Goal: Task Accomplishment & Management: Manage account settings

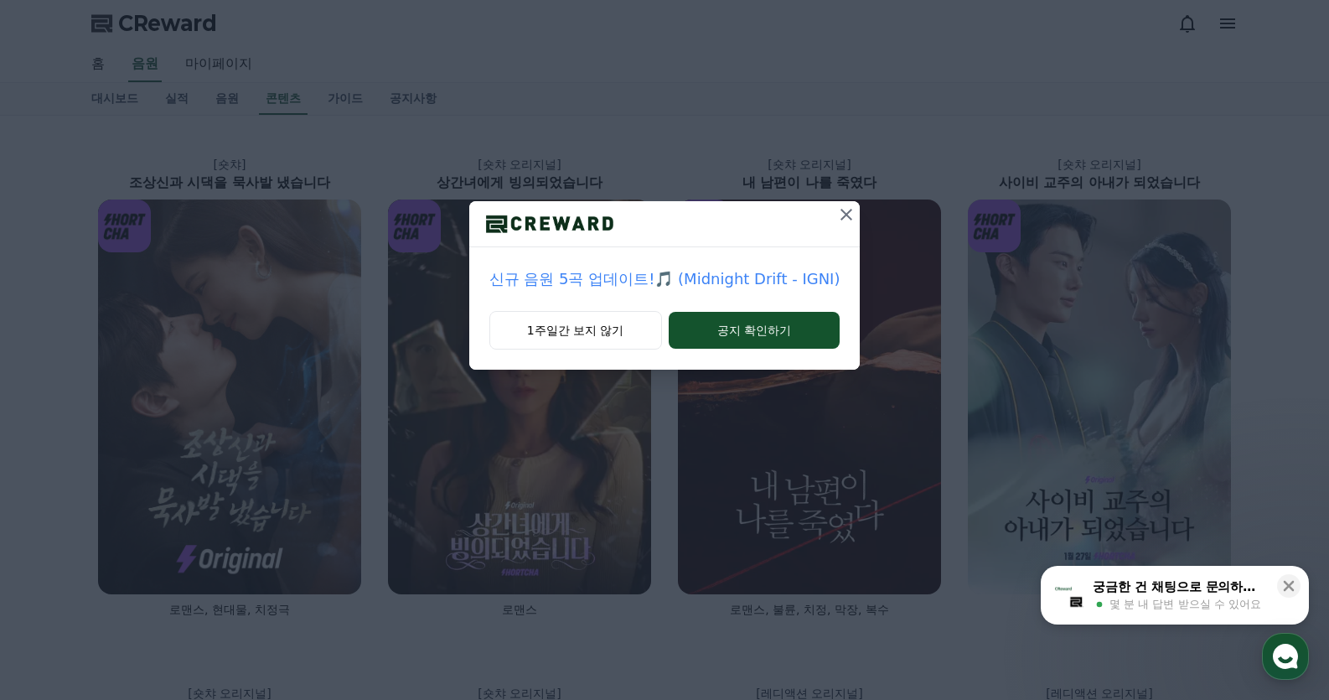
click at [837, 214] on icon at bounding box center [847, 215] width 20 height 20
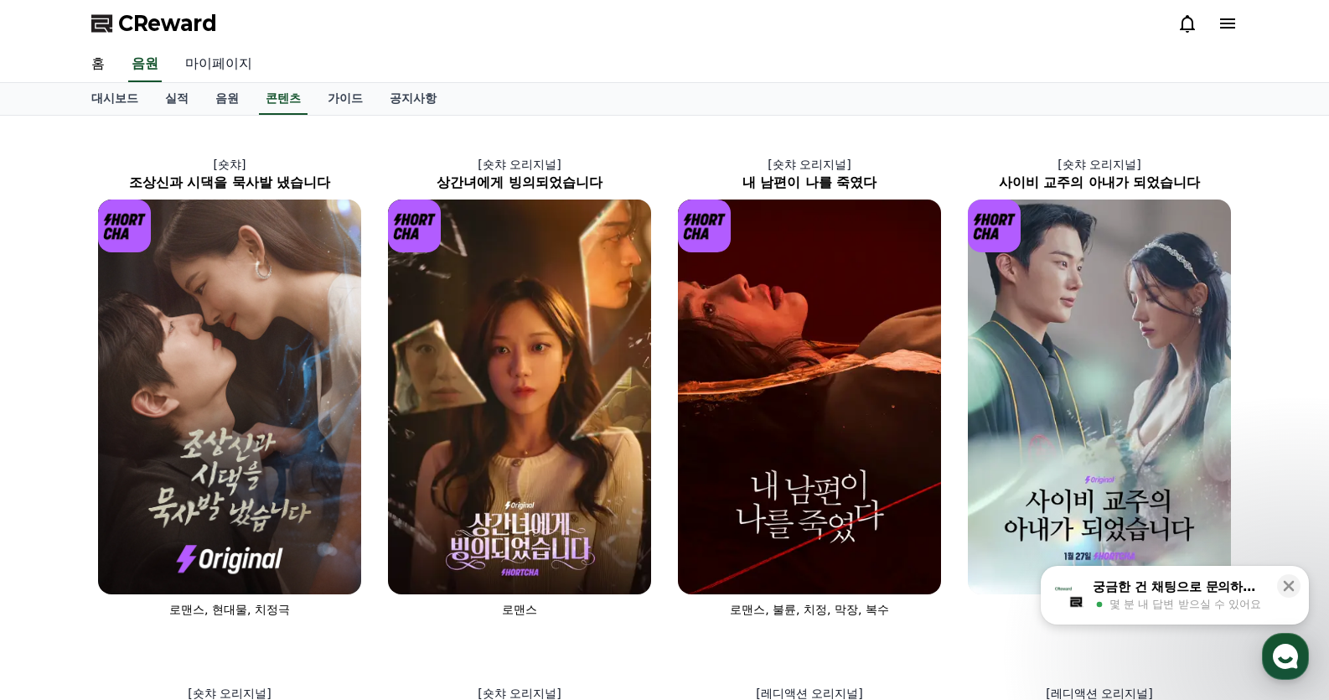
click at [200, 64] on link "마이페이지" at bounding box center [219, 64] width 94 height 35
select select "**********"
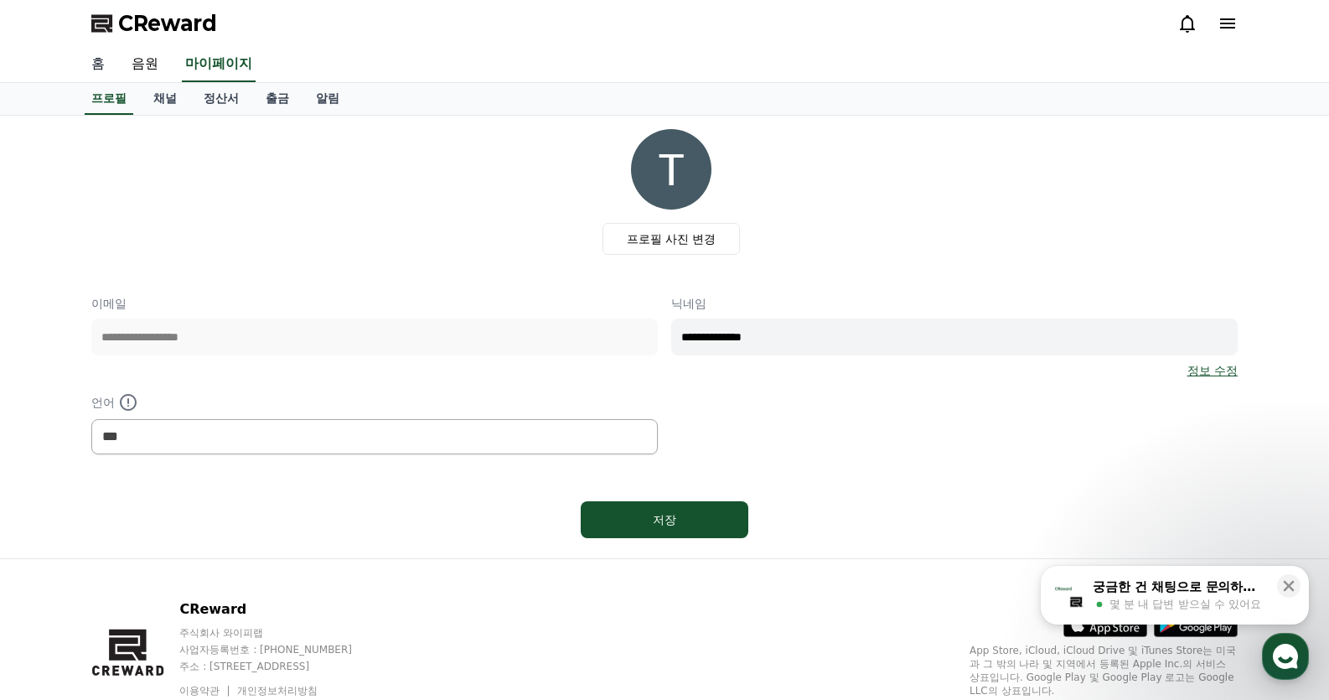
click at [98, 66] on link "홈" at bounding box center [98, 64] width 40 height 35
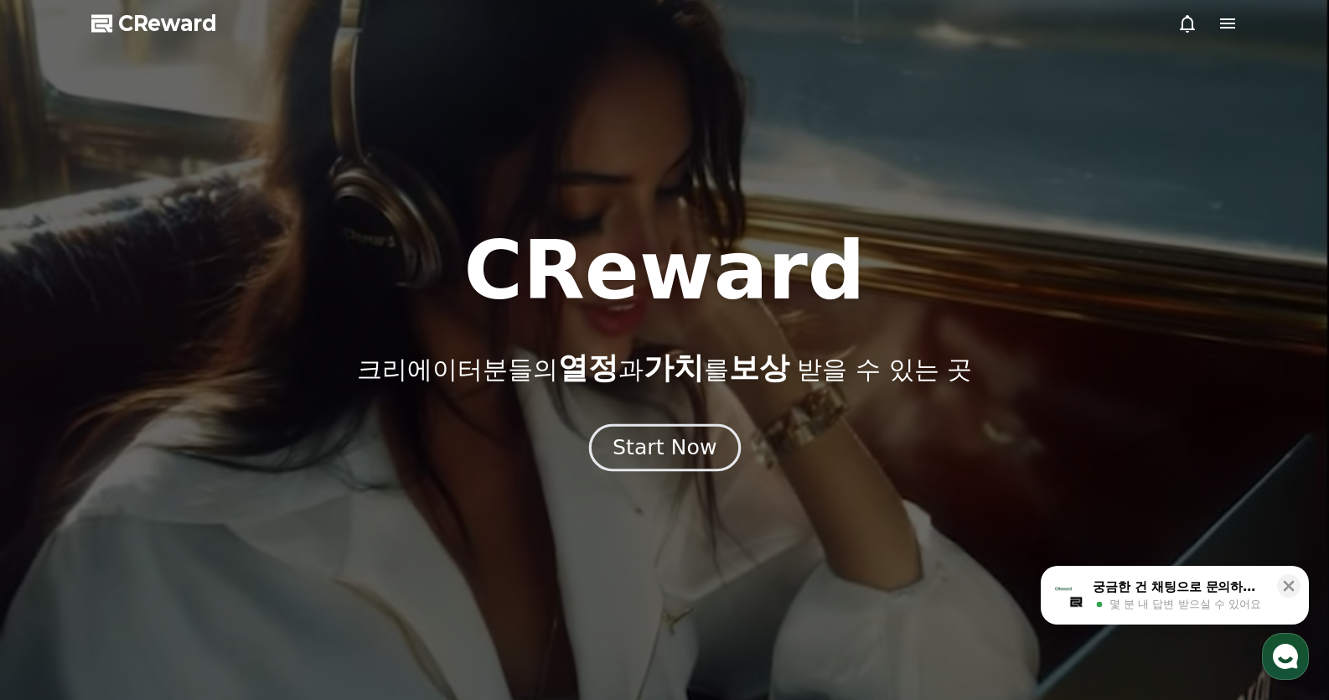
click at [651, 455] on div "Start Now" at bounding box center [665, 447] width 104 height 29
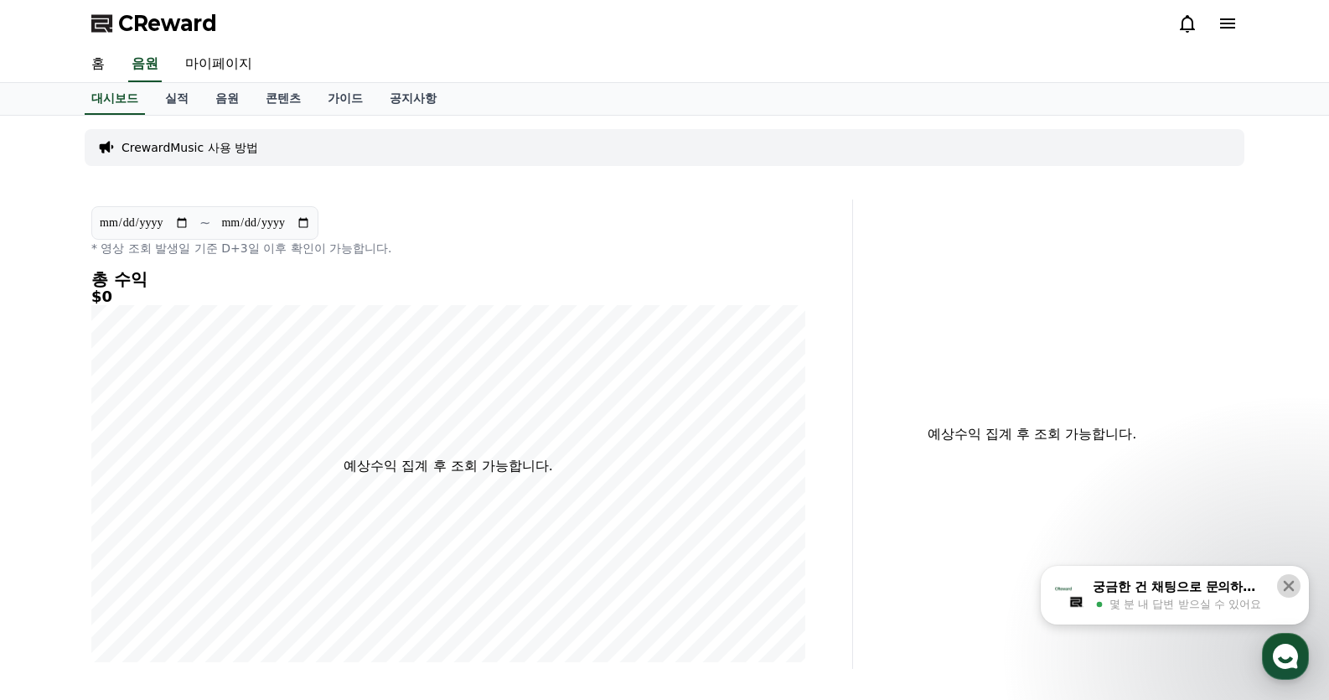
click at [1286, 585] on icon at bounding box center [1289, 586] width 17 height 17
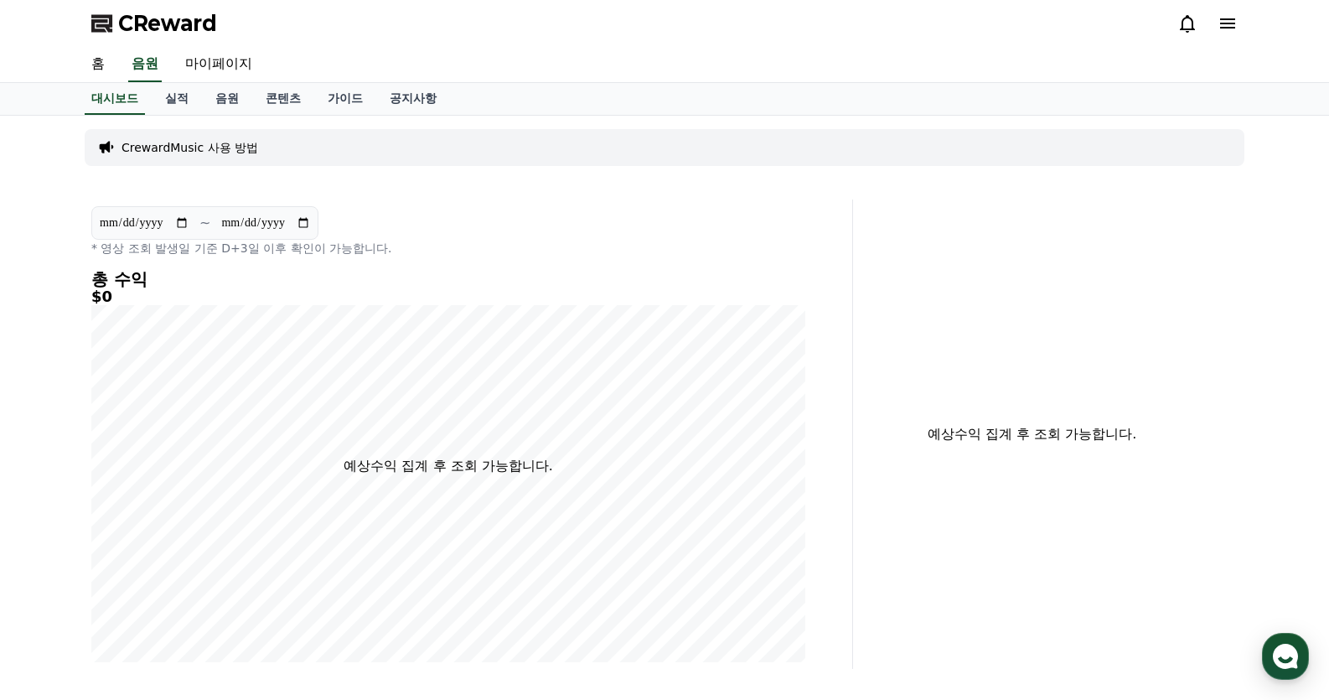
click at [1228, 26] on icon at bounding box center [1228, 23] width 20 height 20
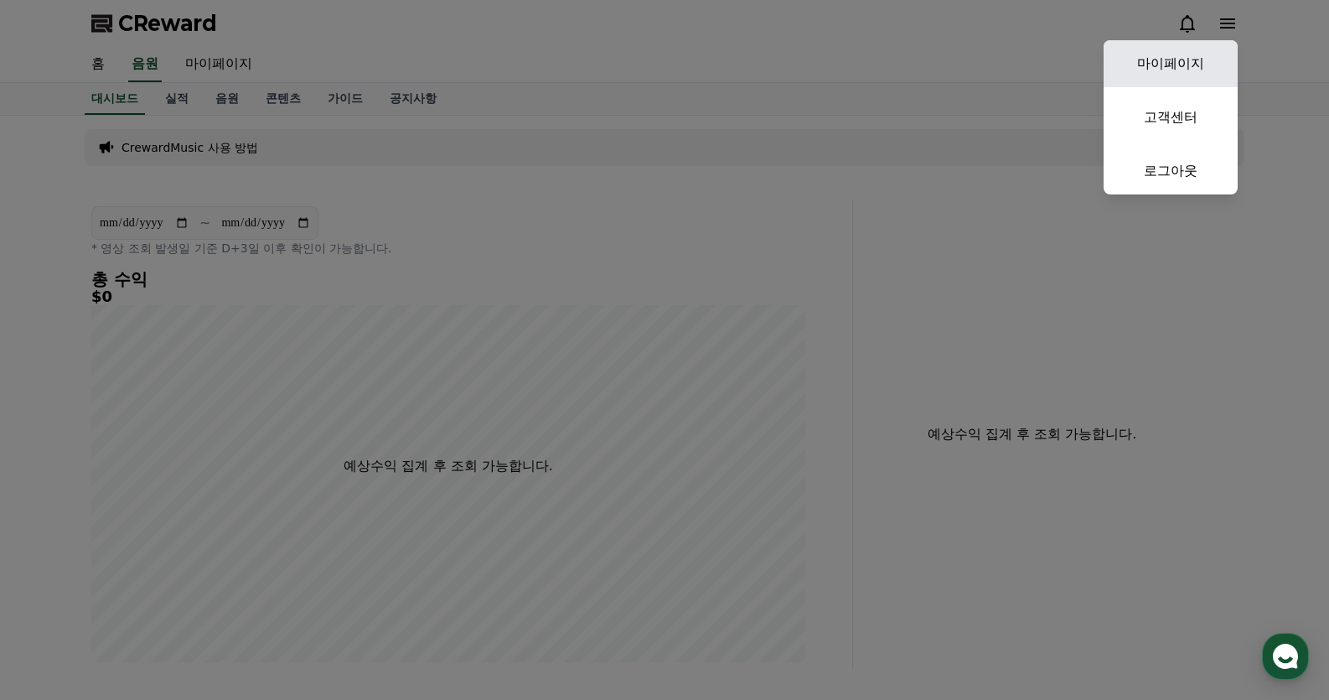
click at [1174, 57] on link "마이페이지" at bounding box center [1171, 63] width 134 height 47
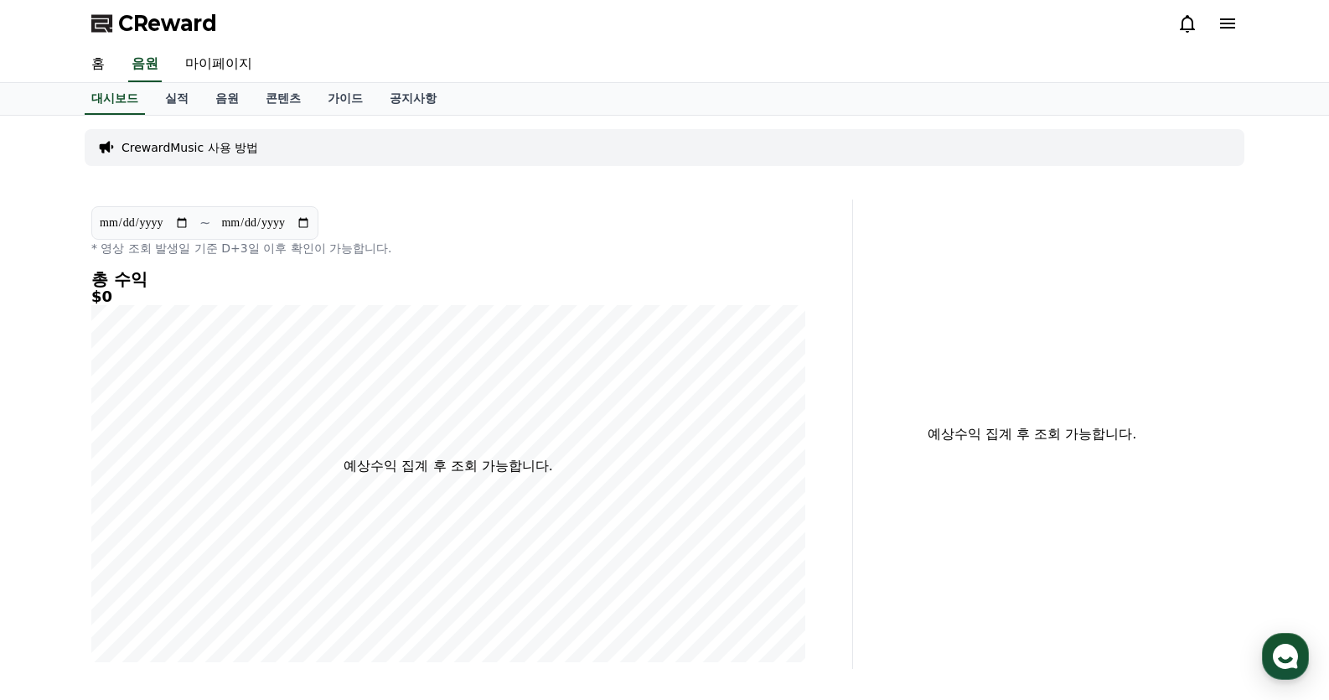
select select "**********"
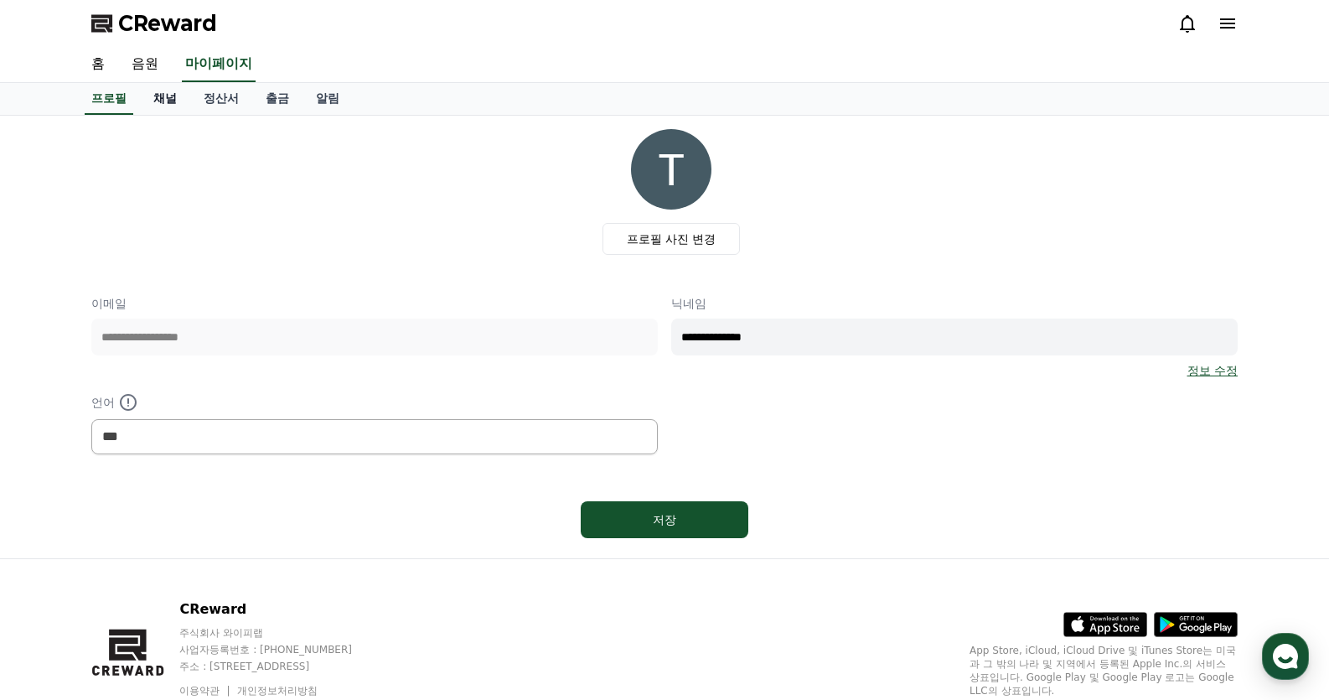
click at [161, 99] on link "채널" at bounding box center [165, 99] width 50 height 32
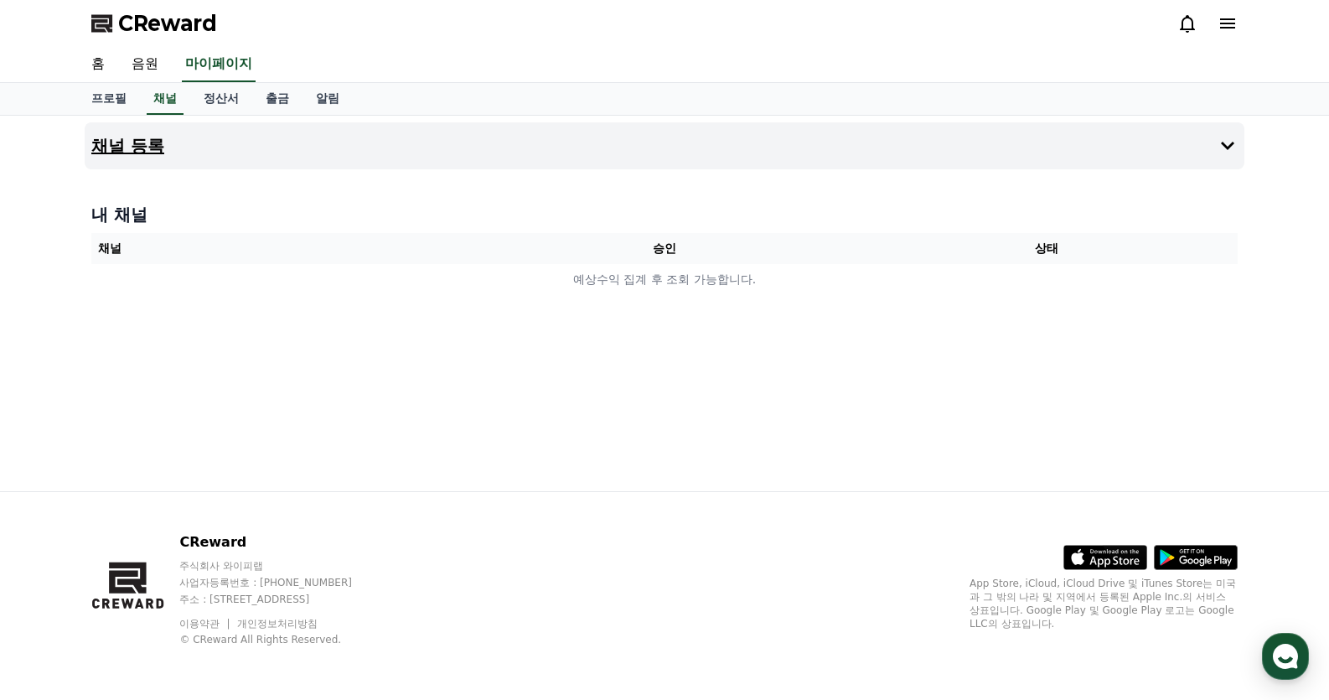
click at [1230, 153] on icon at bounding box center [1228, 146] width 20 height 20
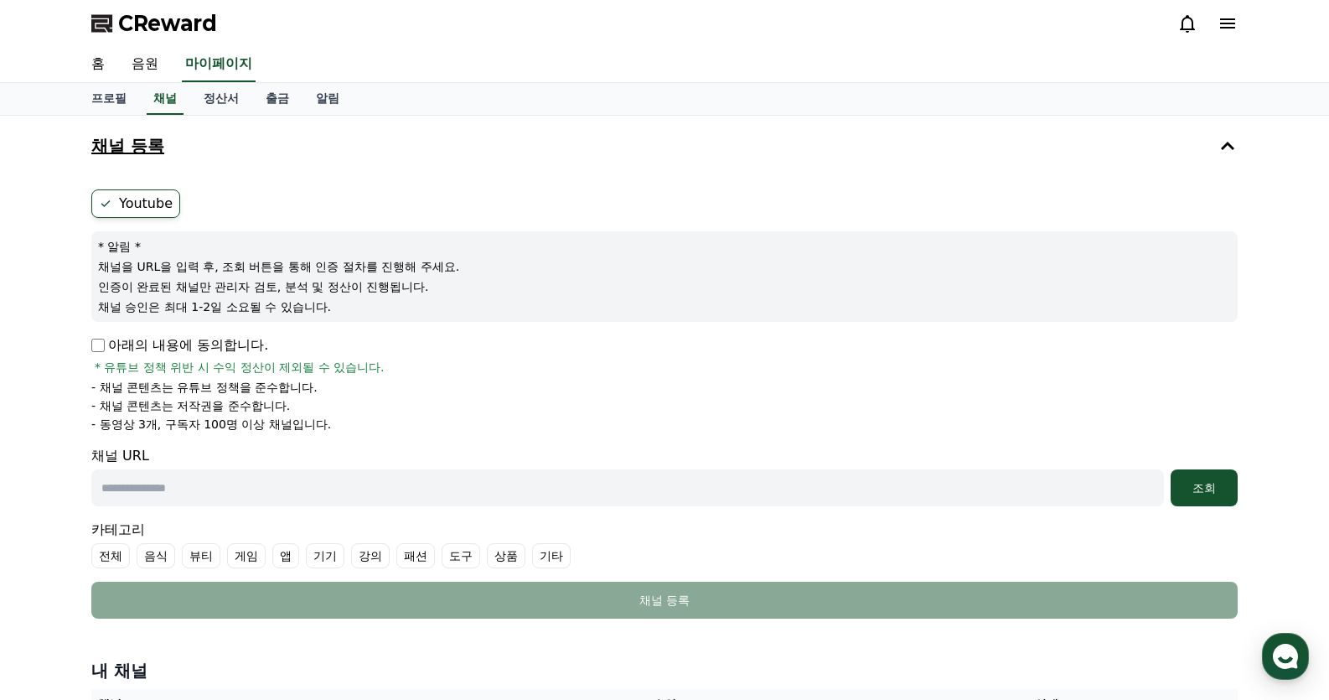
click at [233, 500] on input "text" at bounding box center [627, 487] width 1073 height 37
paste input "**********"
type input "**********"
click at [541, 409] on li "- 채널 콘텐츠는 저작권을 준수합니다." at bounding box center [664, 405] width 1147 height 17
click at [1215, 500] on button "조회" at bounding box center [1204, 487] width 67 height 37
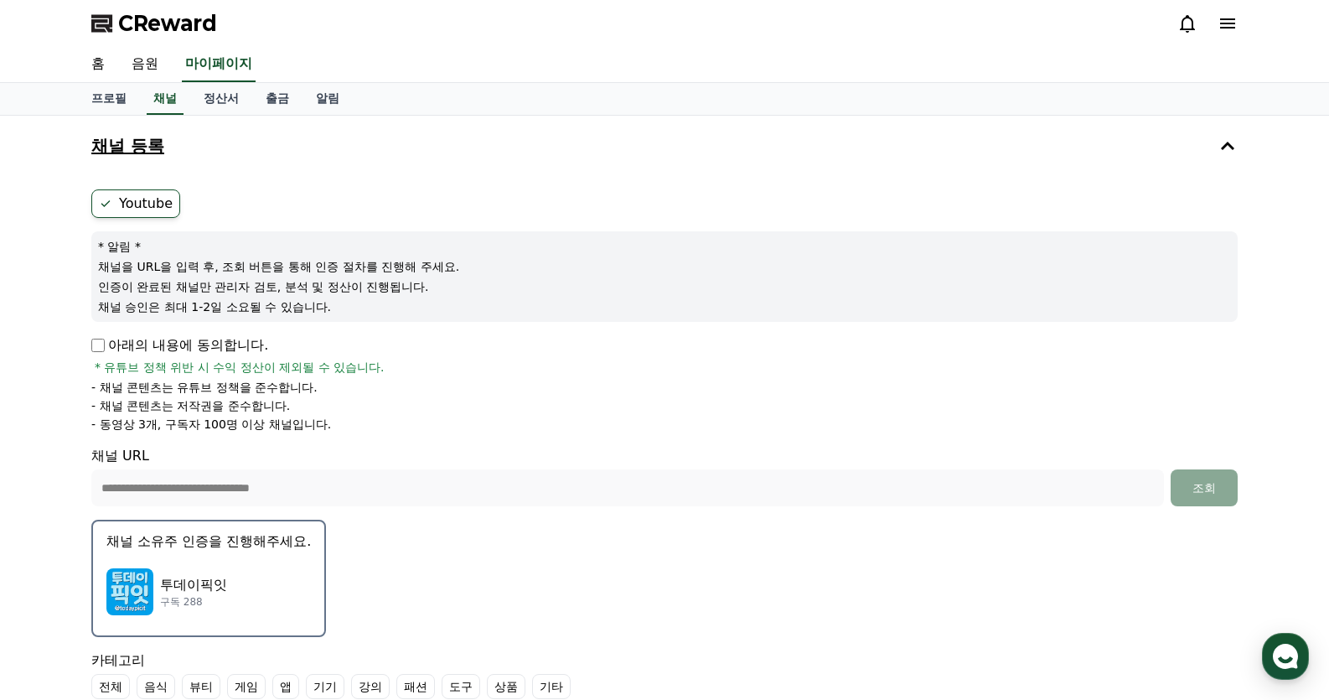
click at [40, 485] on div "**********" at bounding box center [664, 506] width 1329 height 780
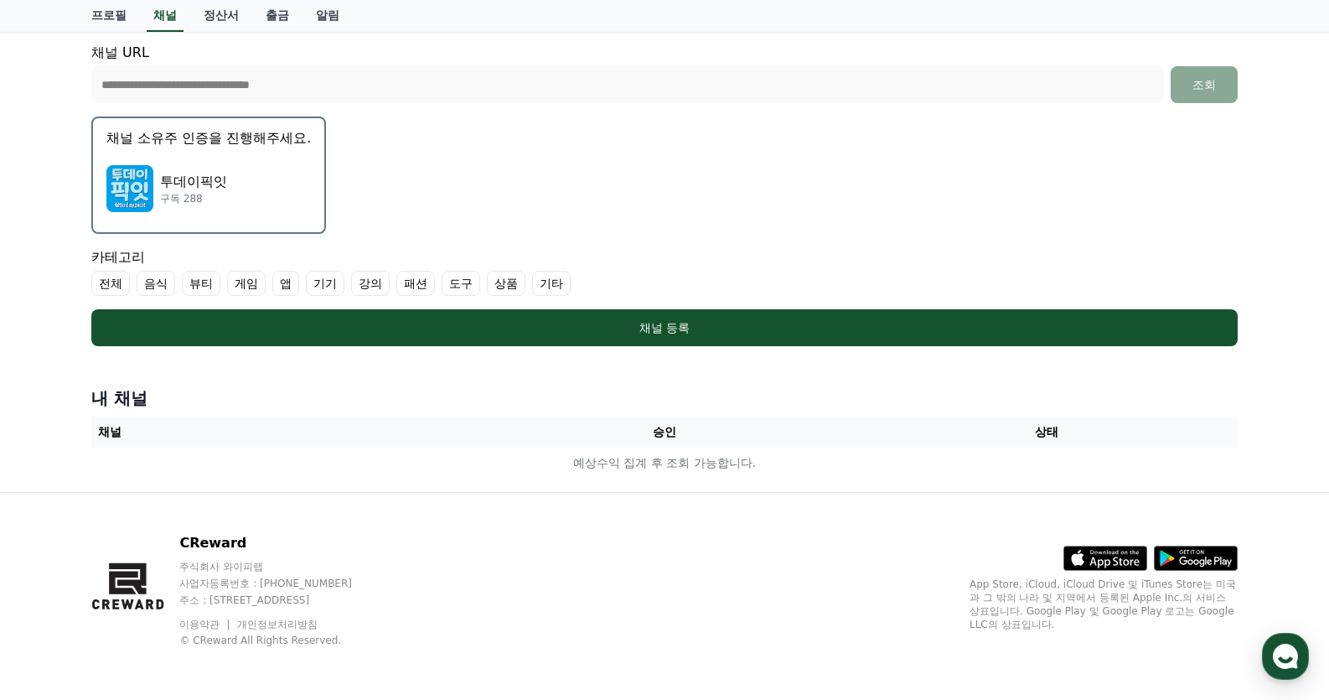
scroll to position [404, 0]
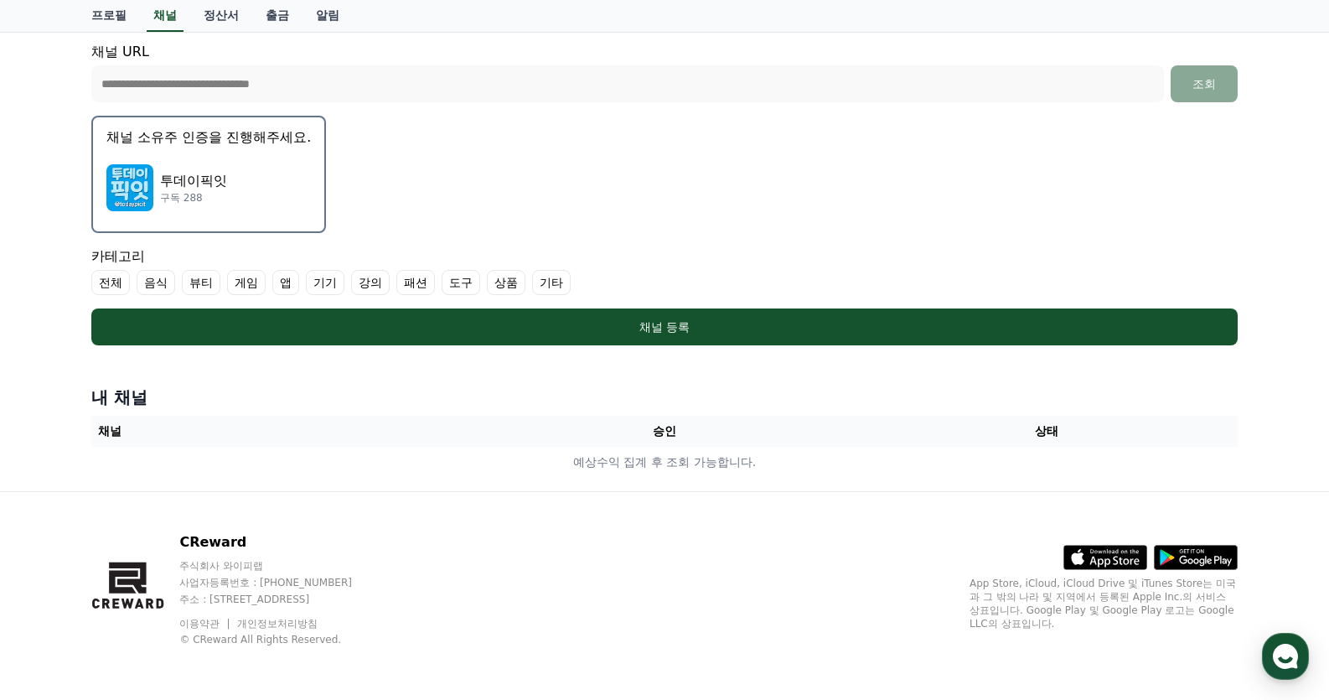
click at [547, 282] on label "기타" at bounding box center [551, 282] width 39 height 25
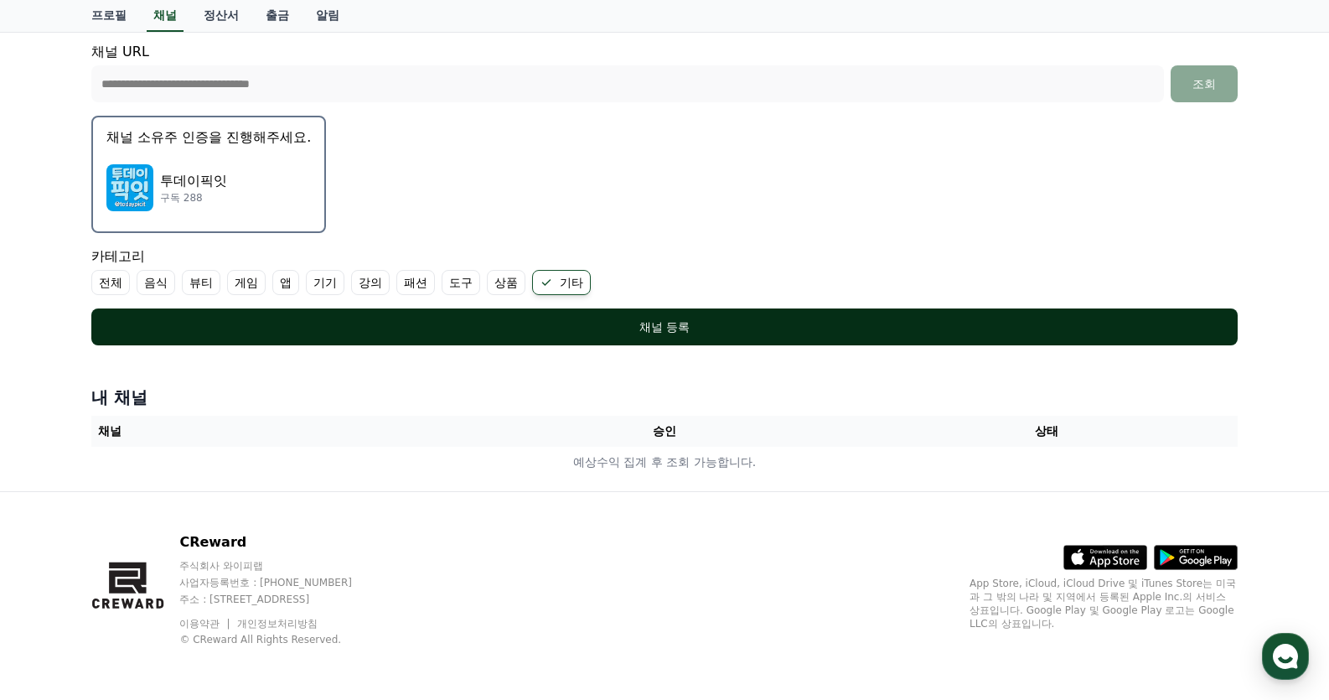
click at [462, 326] on div "채널 등록" at bounding box center [665, 327] width 1080 height 17
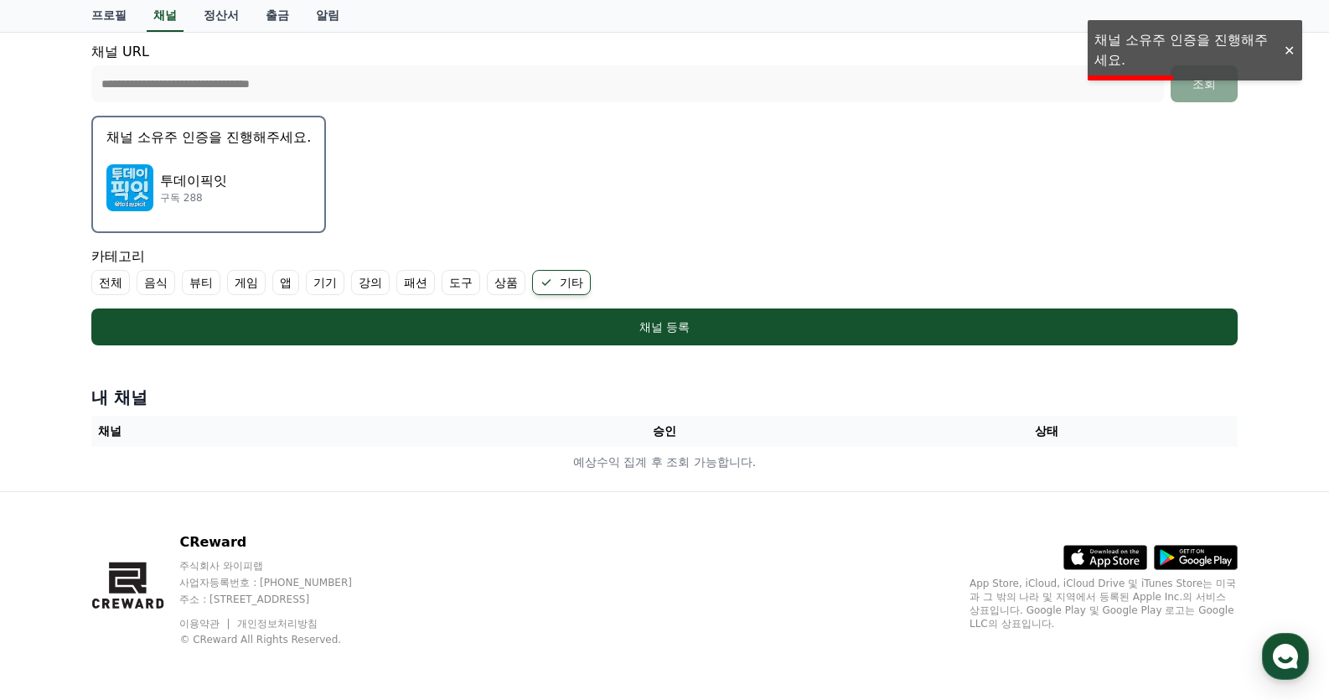
click at [281, 180] on div "투데이픽잇 구독 288" at bounding box center [208, 187] width 205 height 67
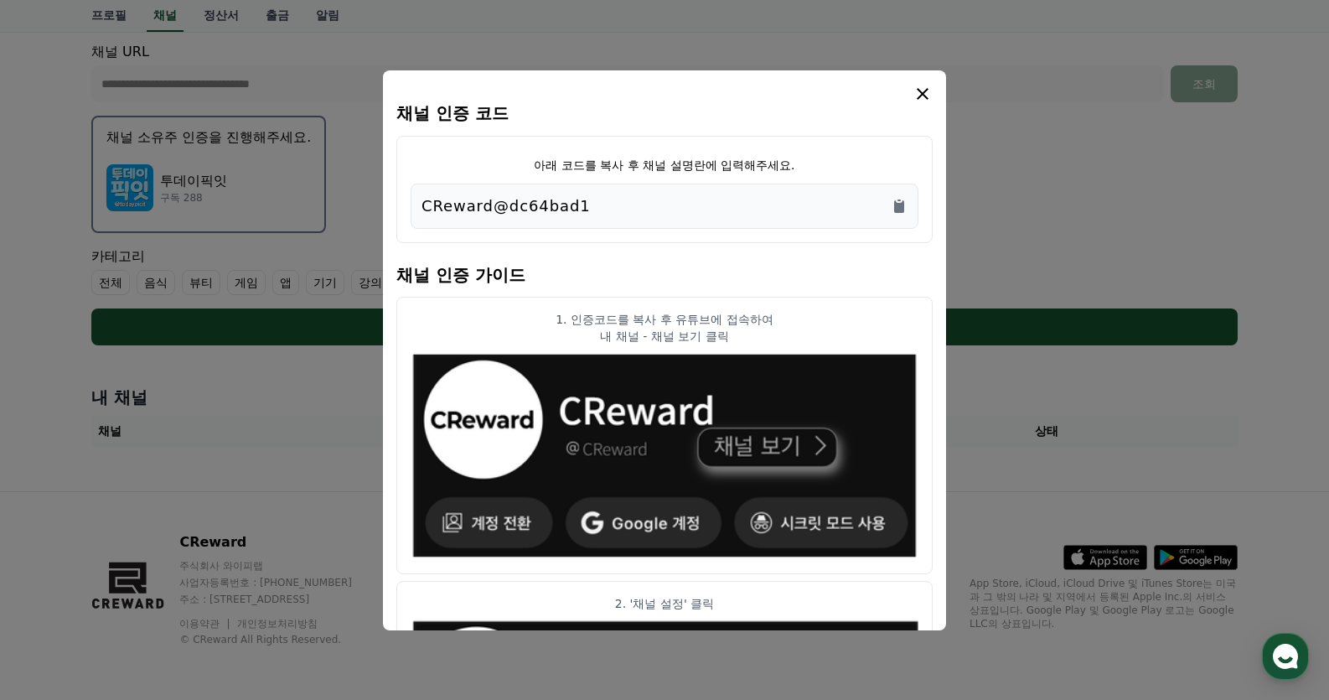
click at [595, 207] on div "CReward@dc64bad1" at bounding box center [665, 205] width 486 height 23
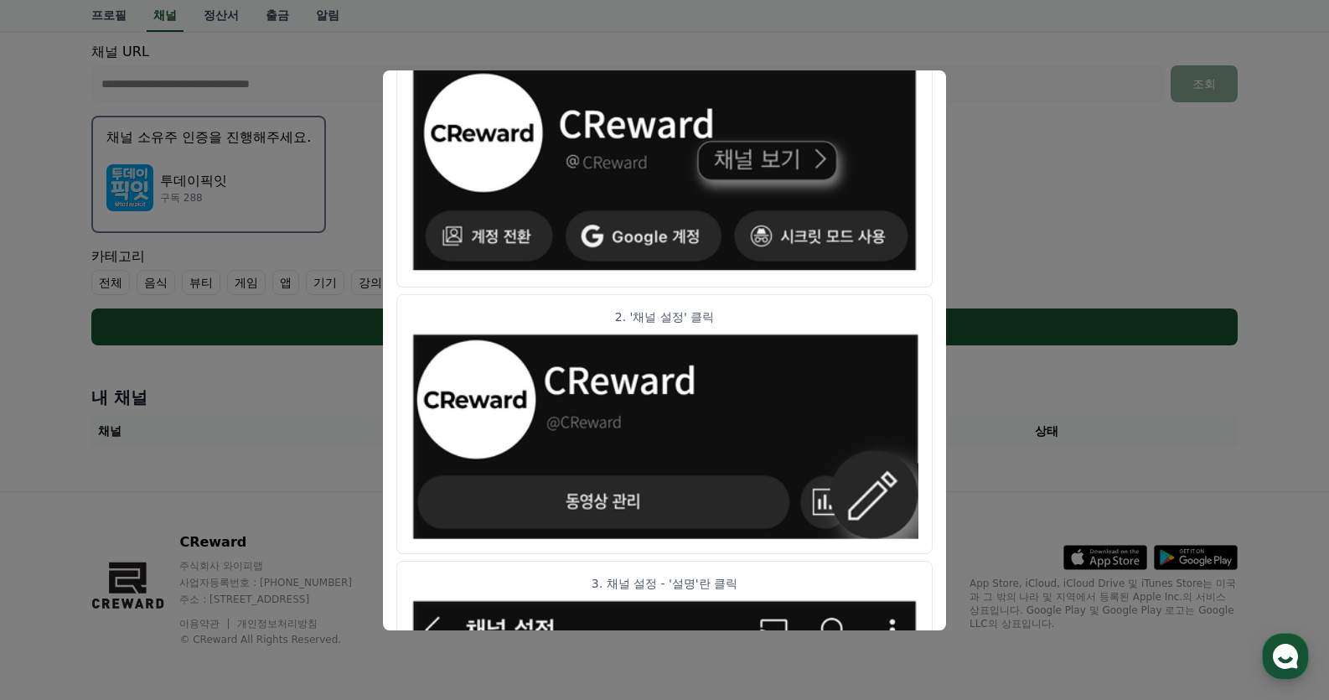
scroll to position [216, 0]
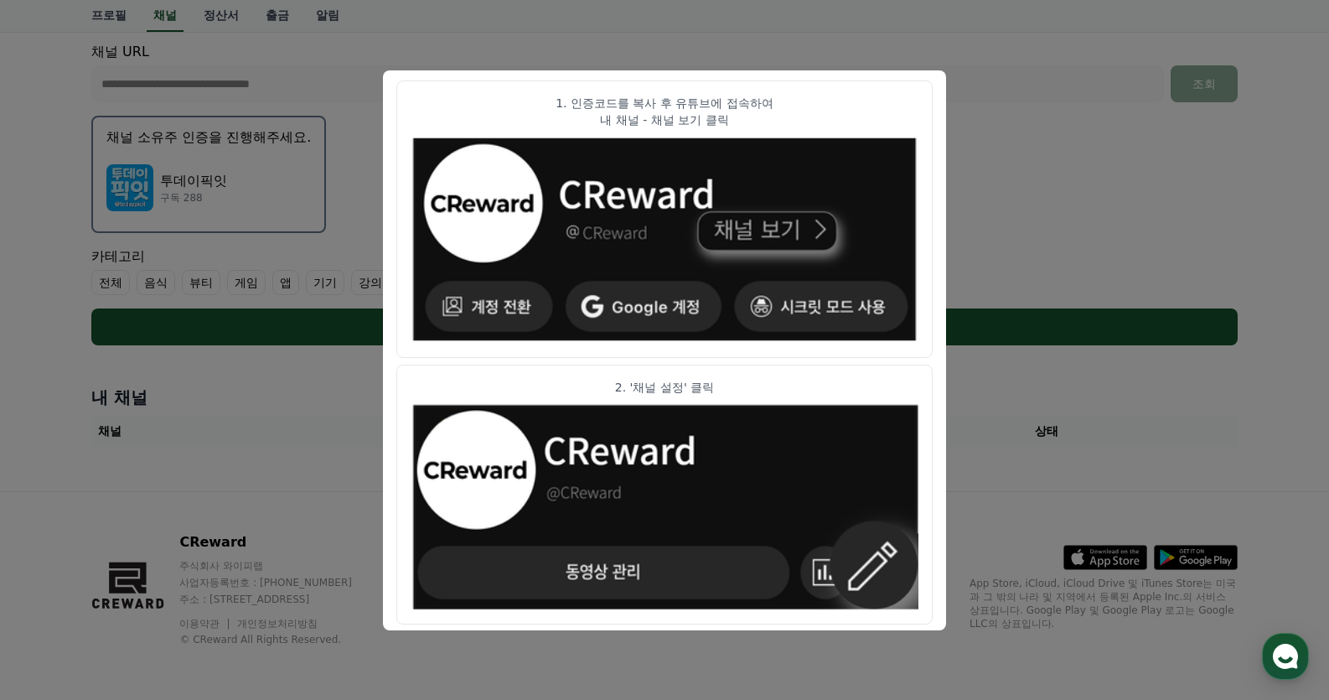
click at [704, 49] on button "close modal" at bounding box center [664, 350] width 1329 height 700
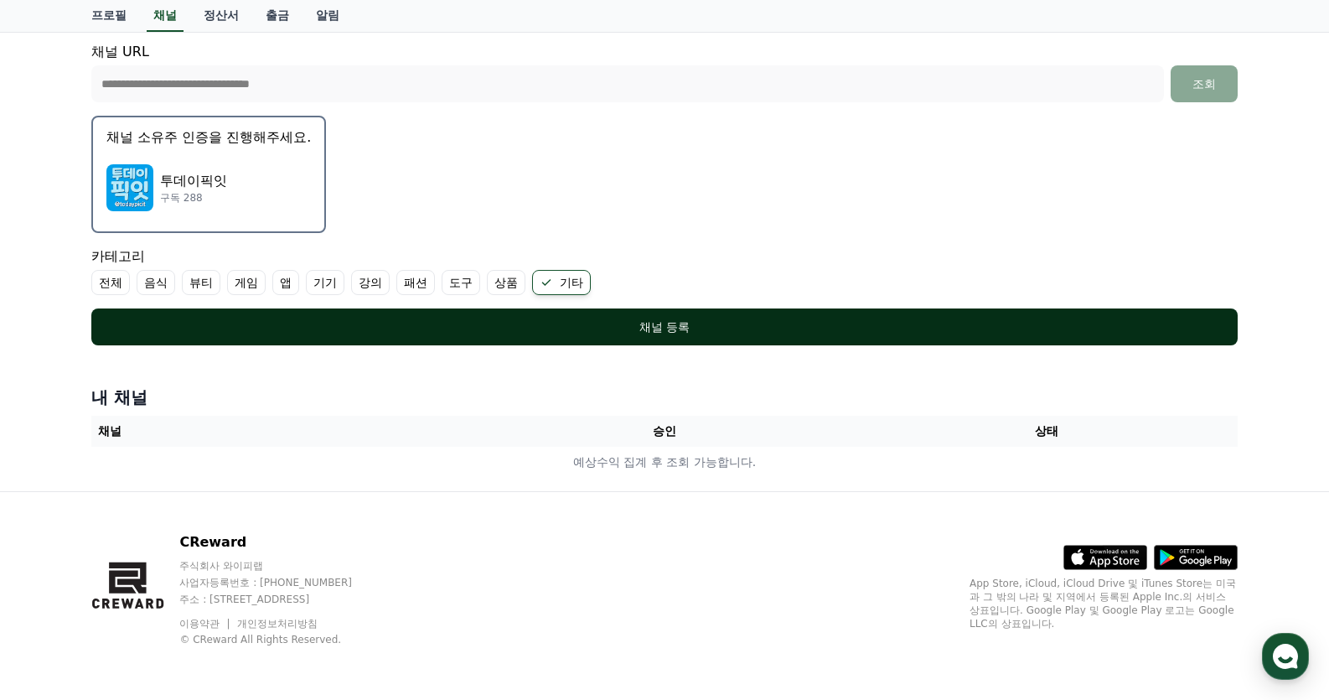
click at [636, 325] on div "채널 등록" at bounding box center [665, 327] width 1080 height 17
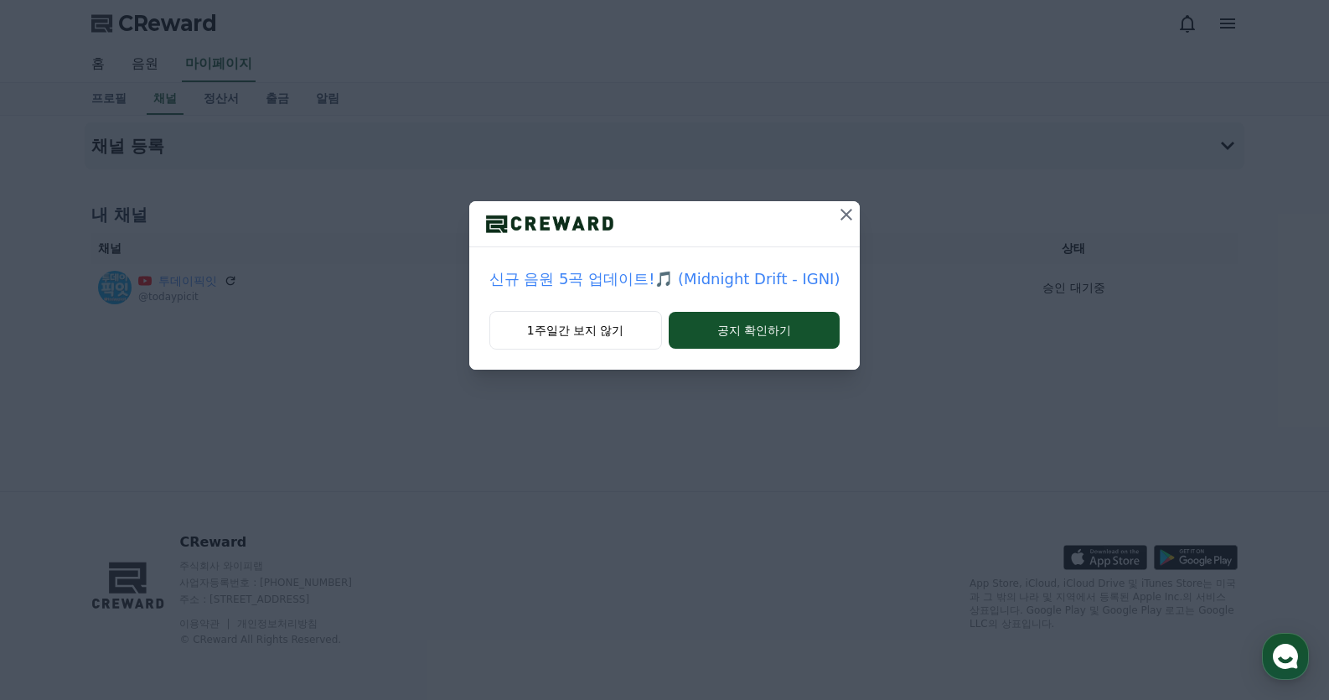
click at [837, 215] on icon at bounding box center [847, 215] width 20 height 20
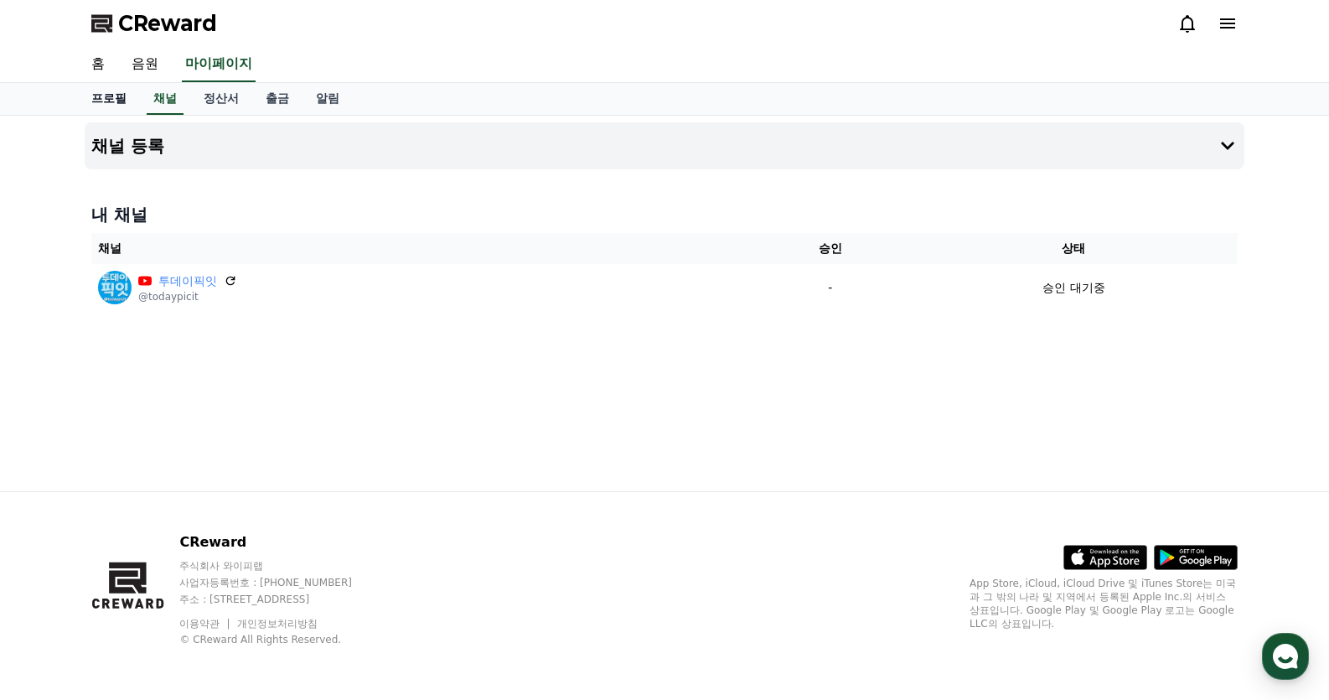
click at [114, 101] on link "프로필" at bounding box center [109, 99] width 62 height 32
select select "**********"
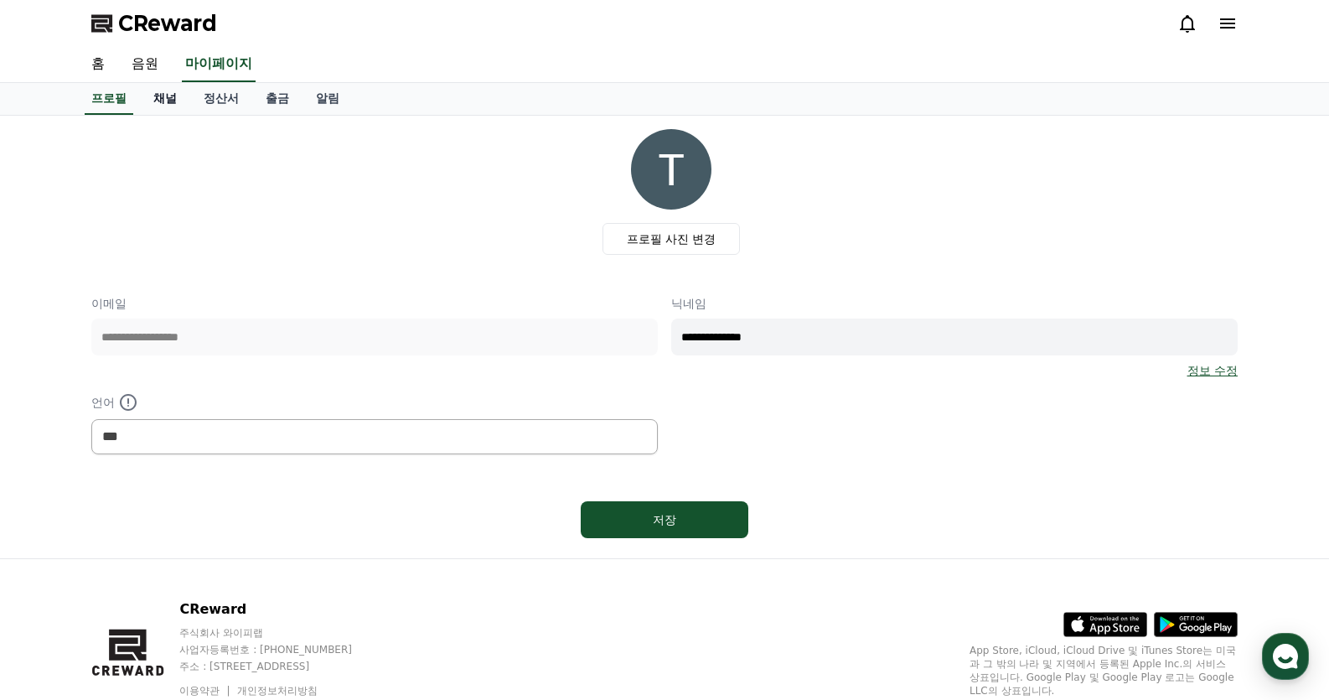
click at [158, 99] on link "채널" at bounding box center [165, 99] width 50 height 32
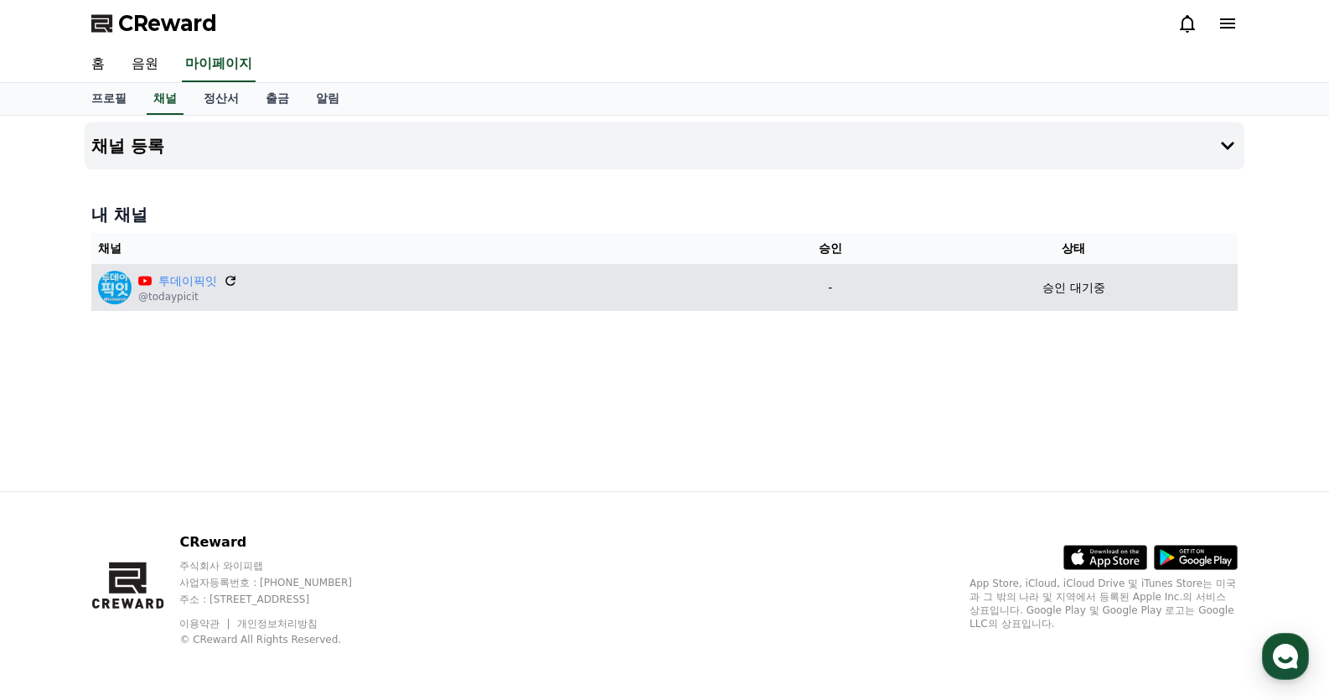
click at [229, 279] on icon at bounding box center [230, 280] width 15 height 15
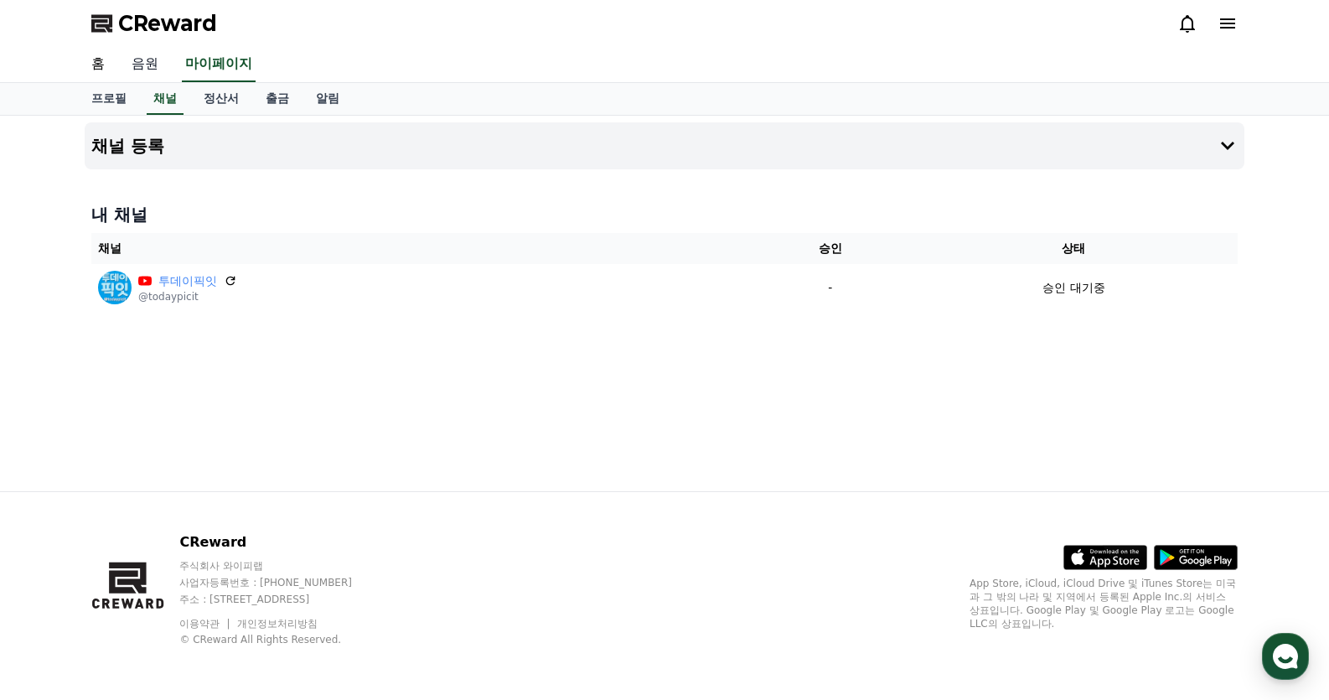
click at [130, 60] on link "음원" at bounding box center [145, 64] width 54 height 35
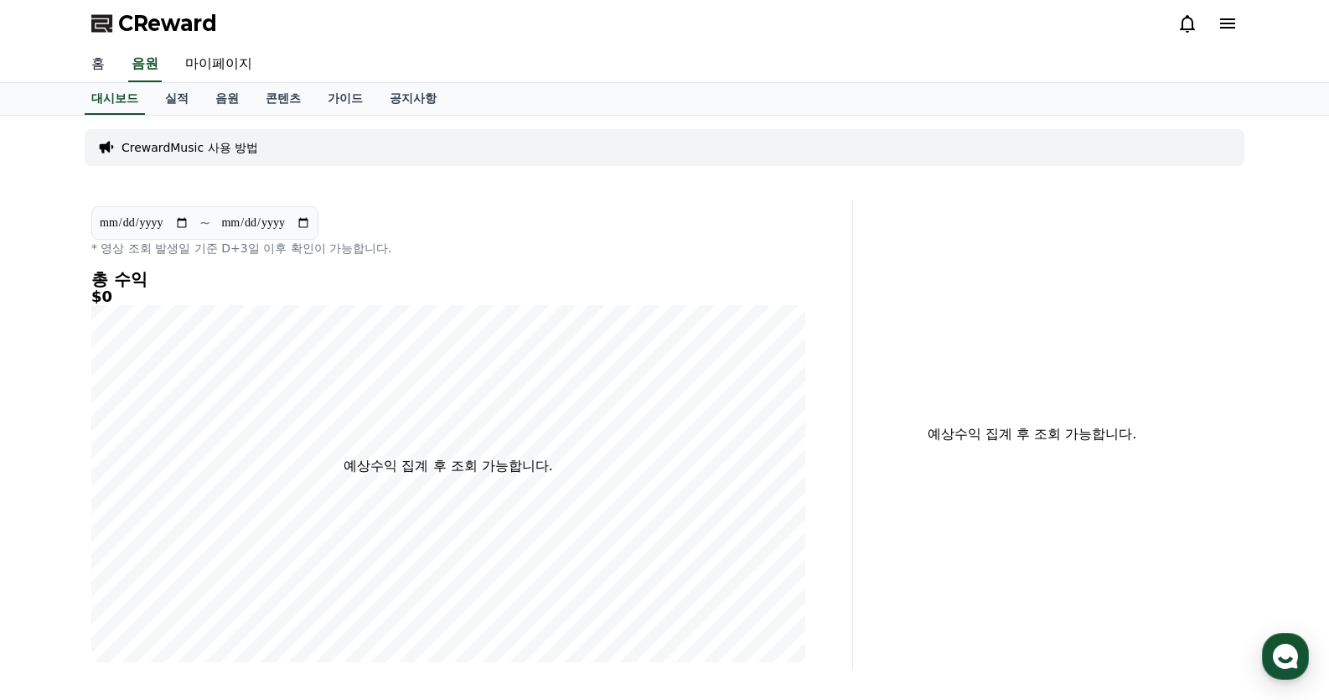
click at [94, 66] on link "홈" at bounding box center [98, 64] width 40 height 35
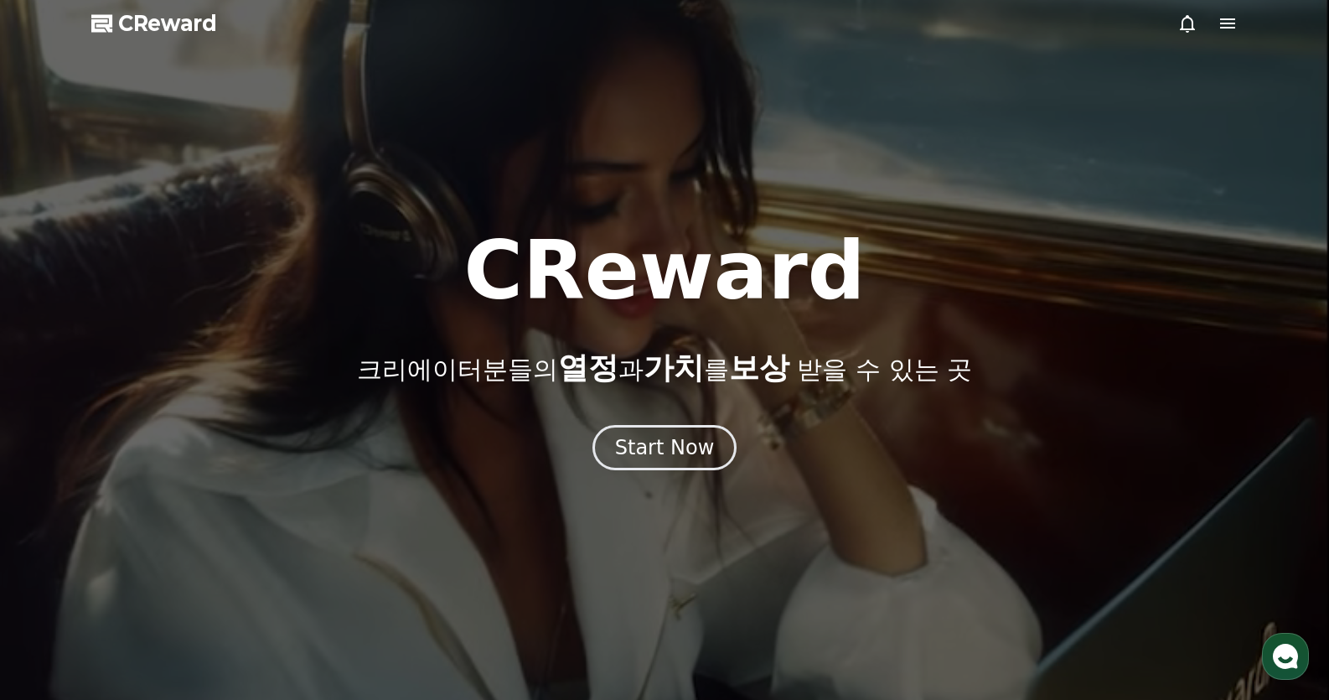
click at [1228, 22] on icon at bounding box center [1228, 23] width 20 height 20
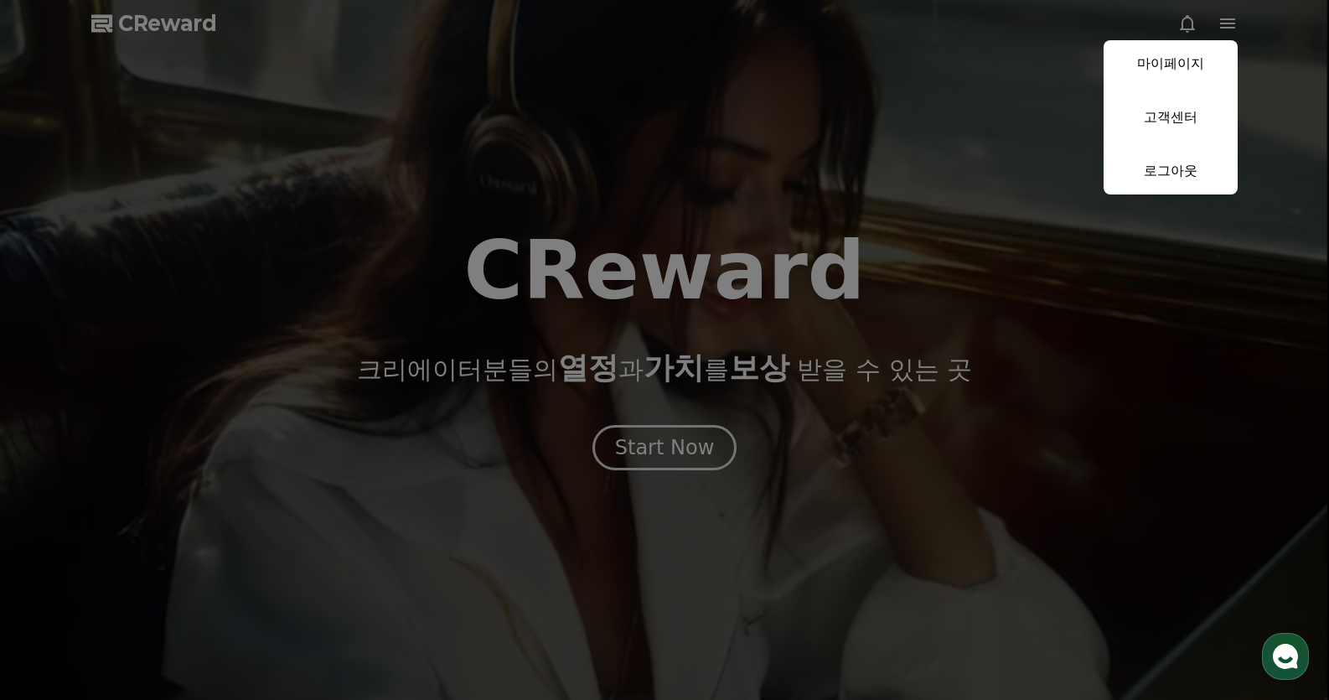
click at [661, 442] on button "close" at bounding box center [664, 350] width 1329 height 700
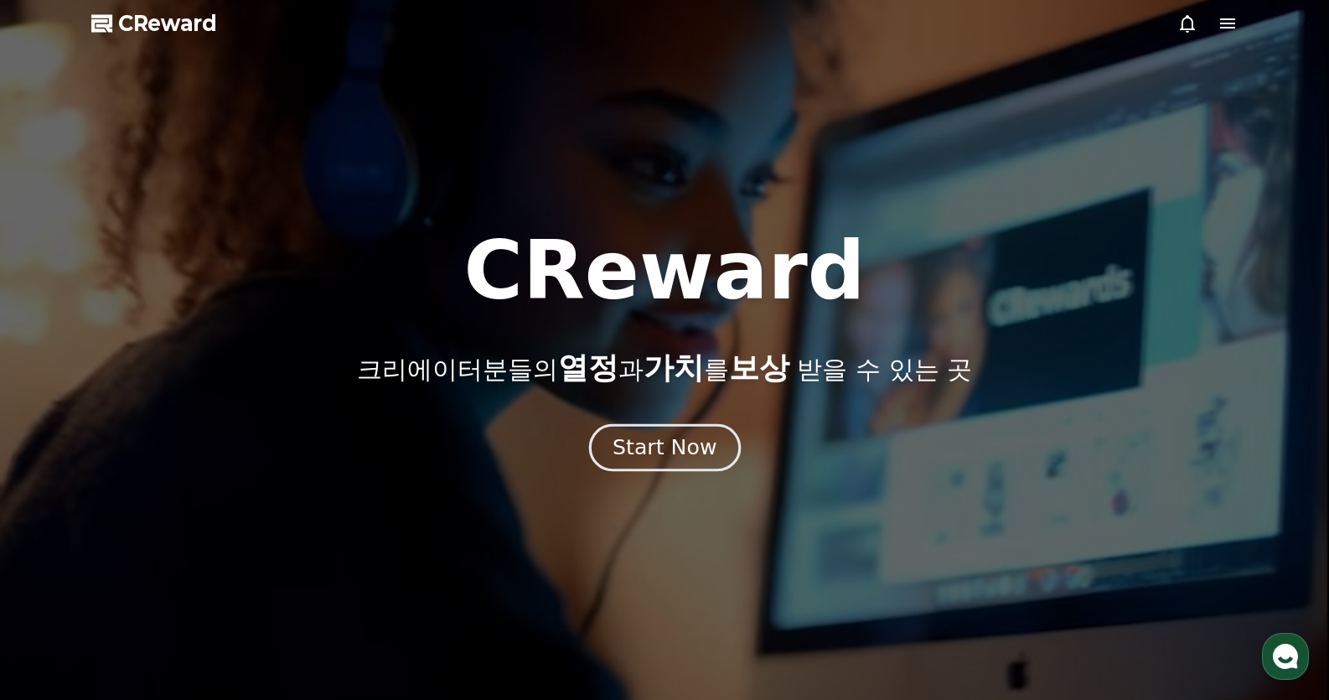
click at [660, 443] on div "Start Now" at bounding box center [665, 447] width 104 height 29
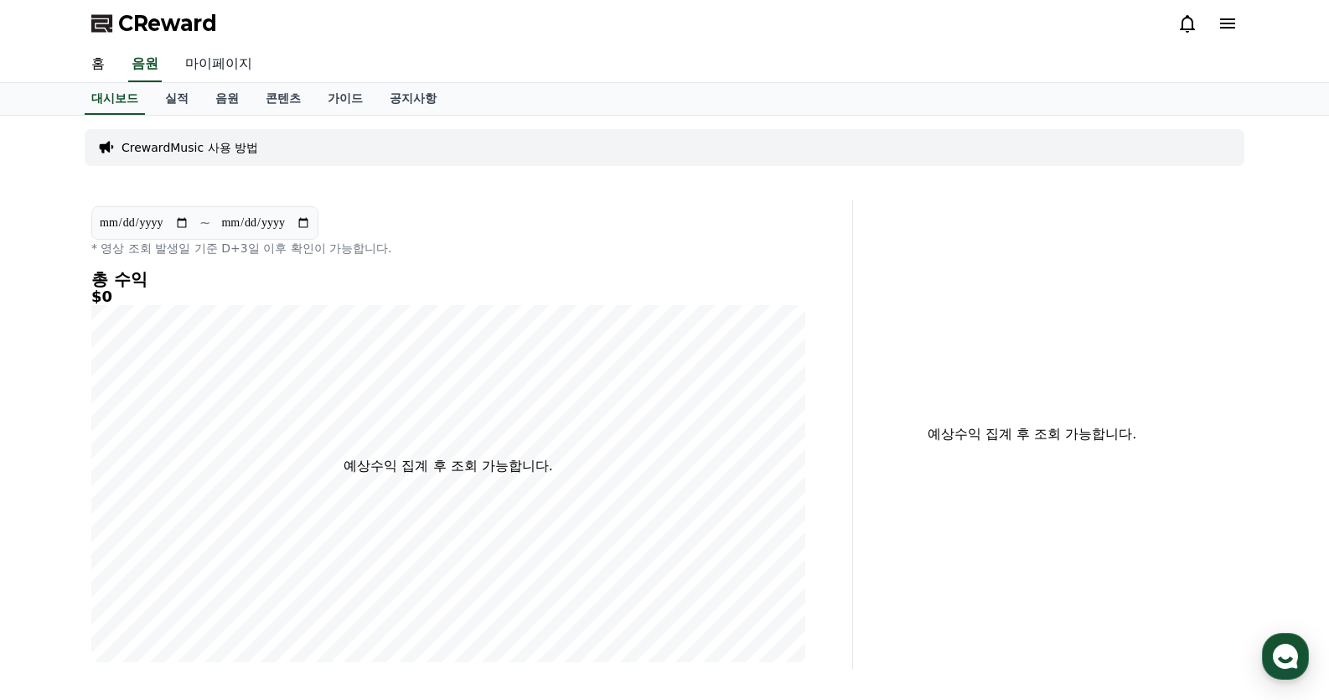
click at [212, 64] on link "마이페이지" at bounding box center [219, 64] width 94 height 35
select select "**********"
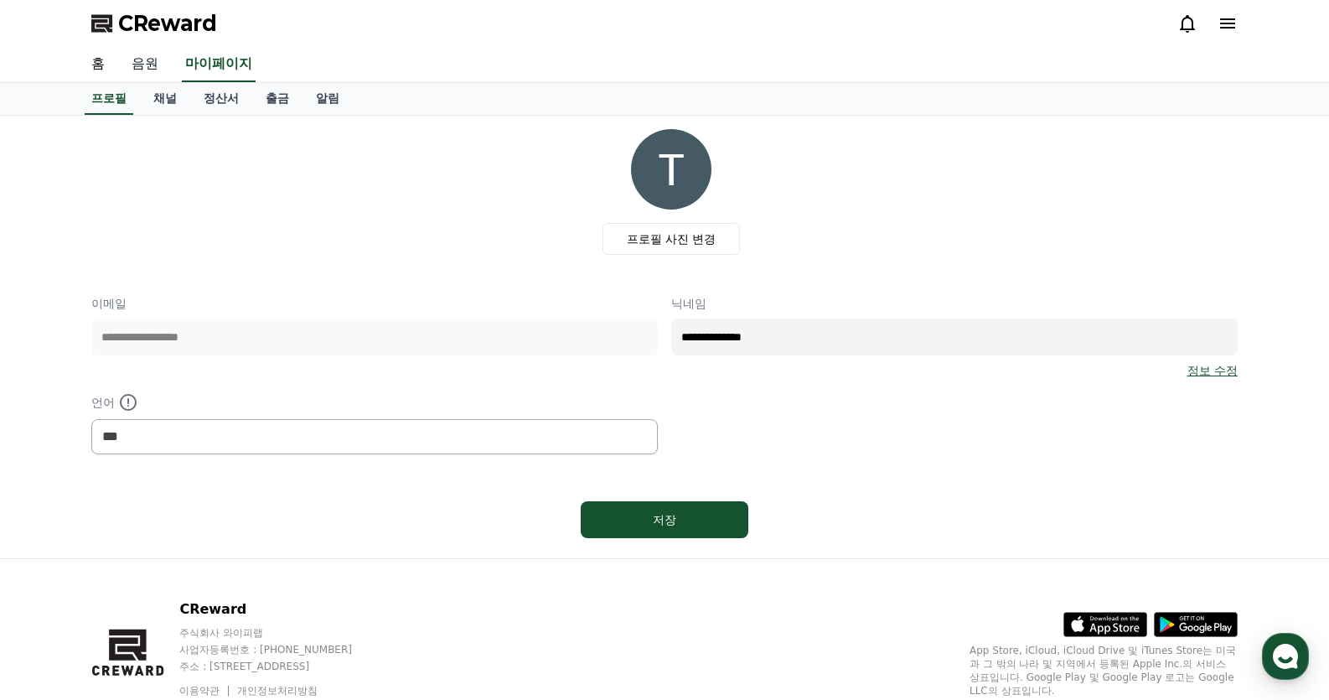
click at [142, 66] on link "음원" at bounding box center [145, 64] width 54 height 35
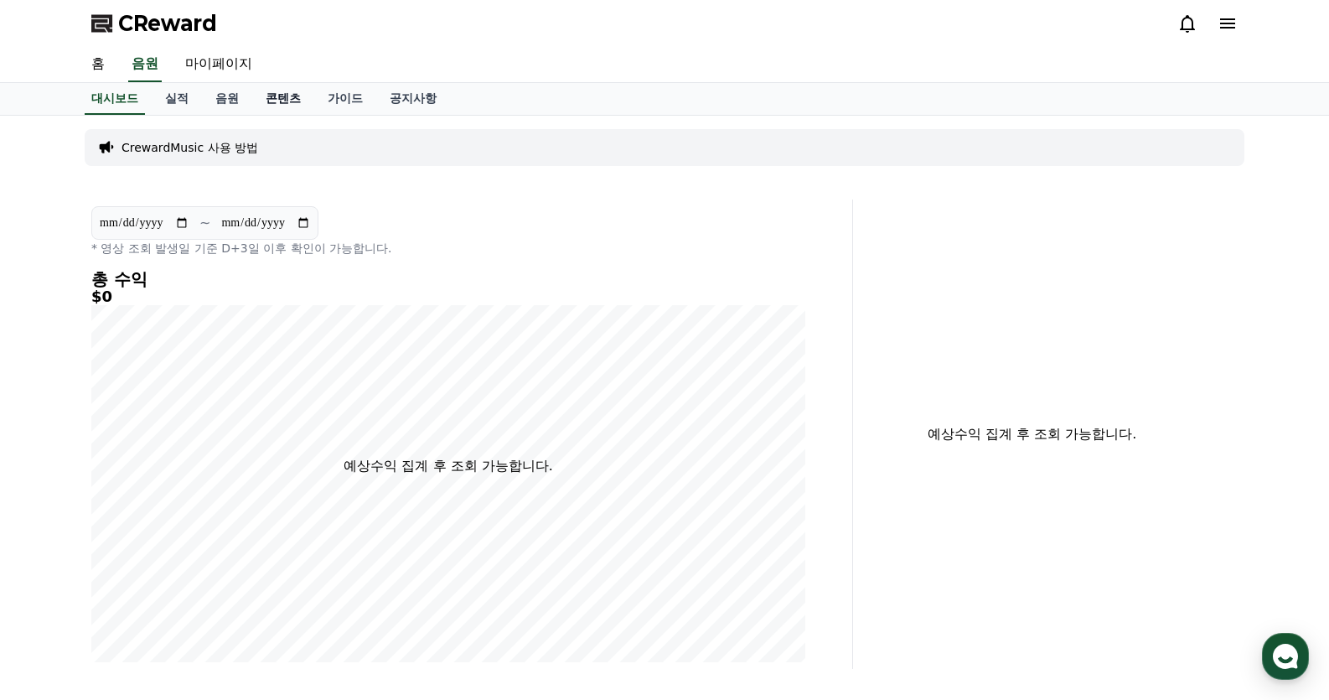
click at [287, 102] on link "콘텐츠" at bounding box center [283, 99] width 62 height 32
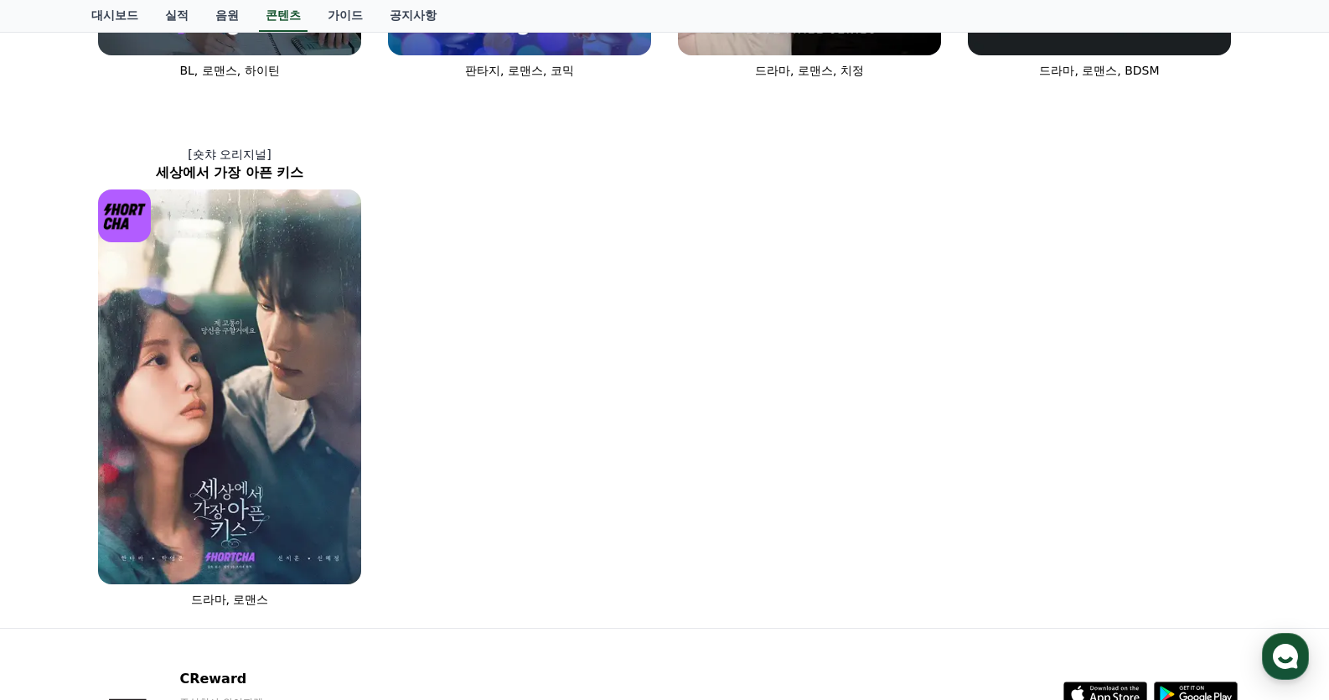
scroll to position [1174, 0]
